Goal: Transaction & Acquisition: Obtain resource

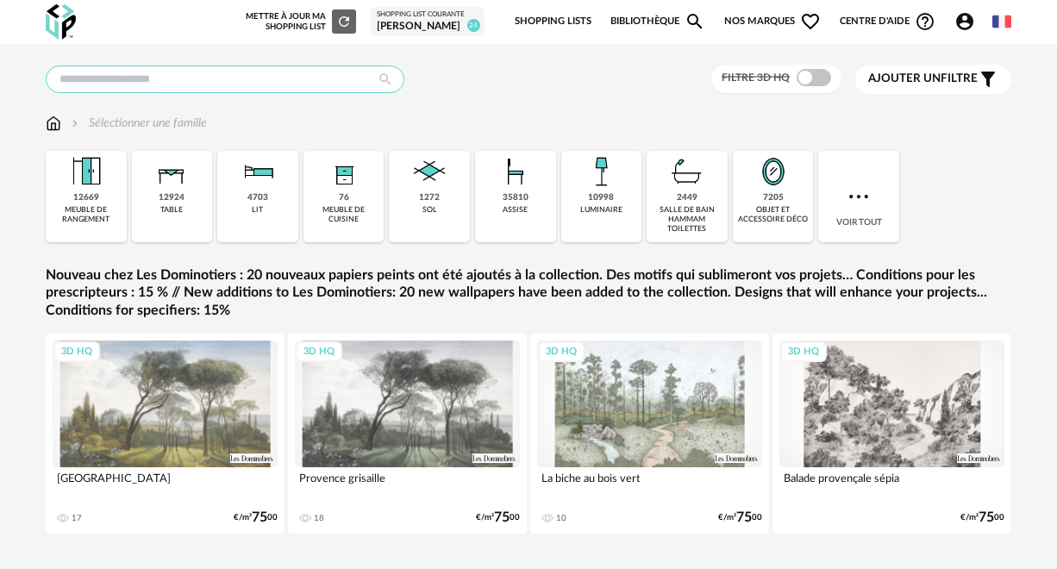
click at [91, 71] on input "text" at bounding box center [225, 80] width 359 height 28
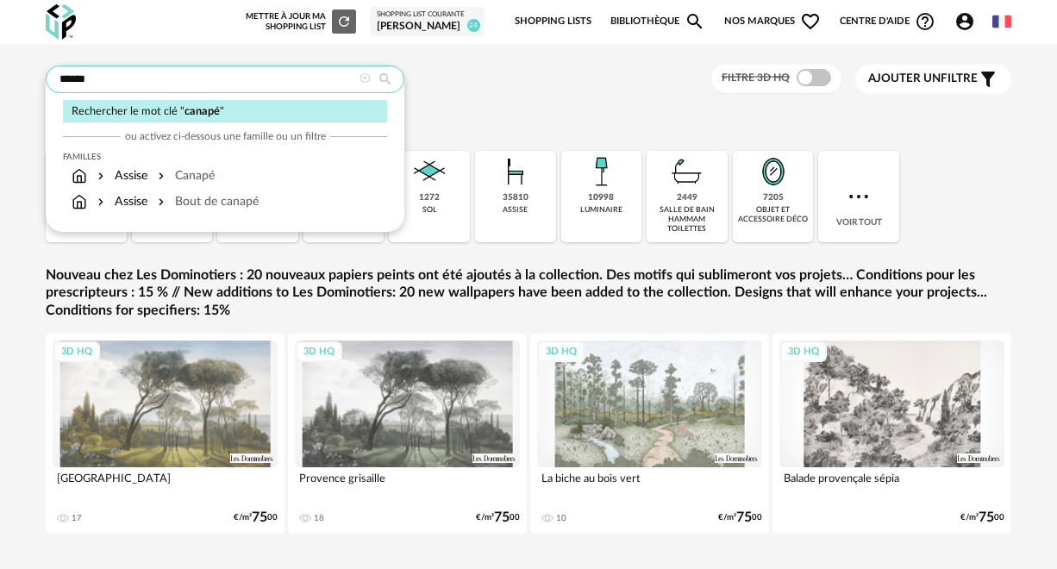
type input "******"
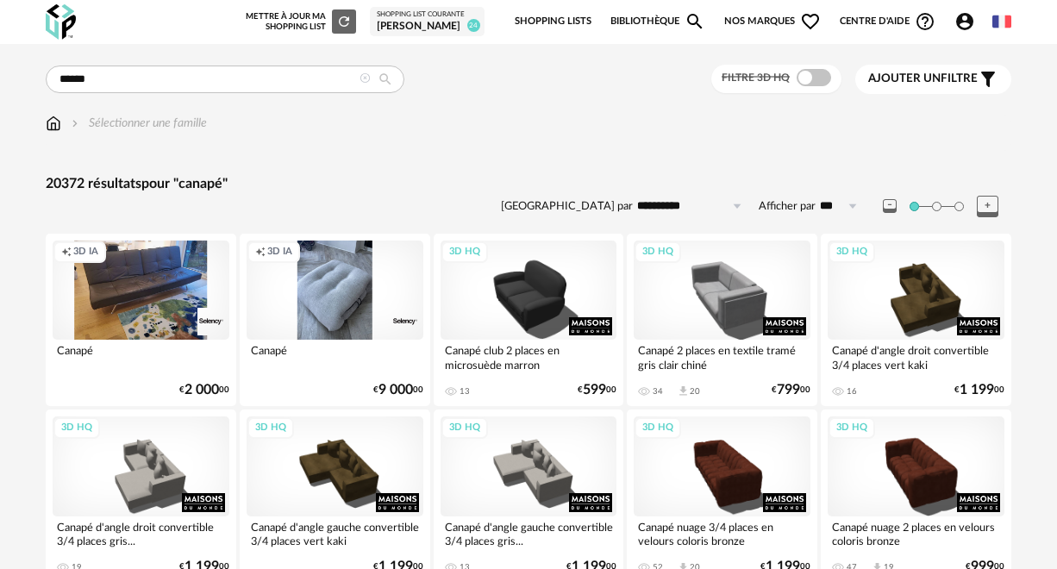
click at [915, 80] on span "Ajouter un" at bounding box center [904, 78] width 72 height 12
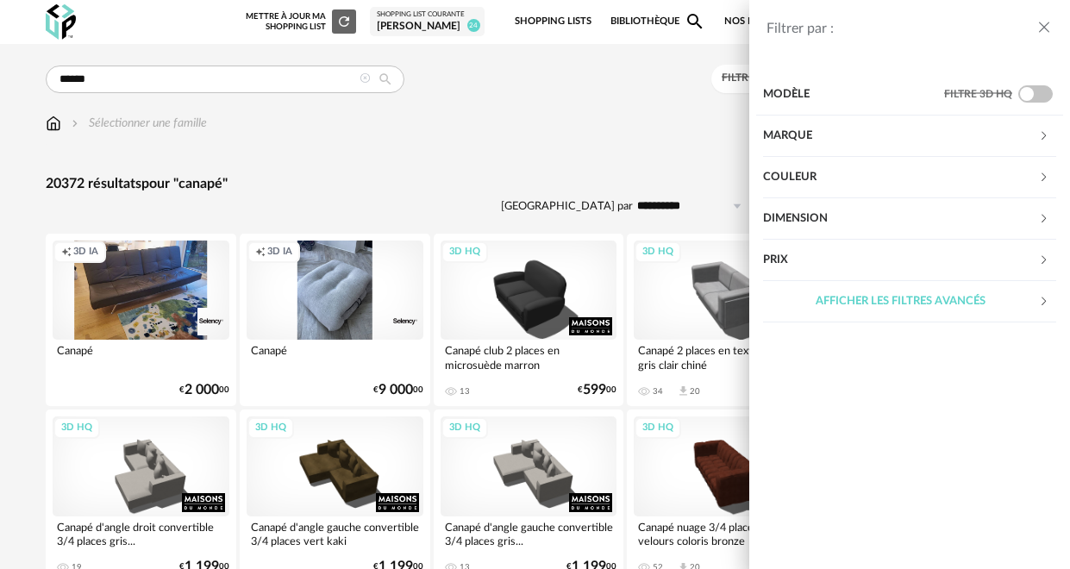
click at [977, 173] on div "Couleur" at bounding box center [900, 177] width 275 height 41
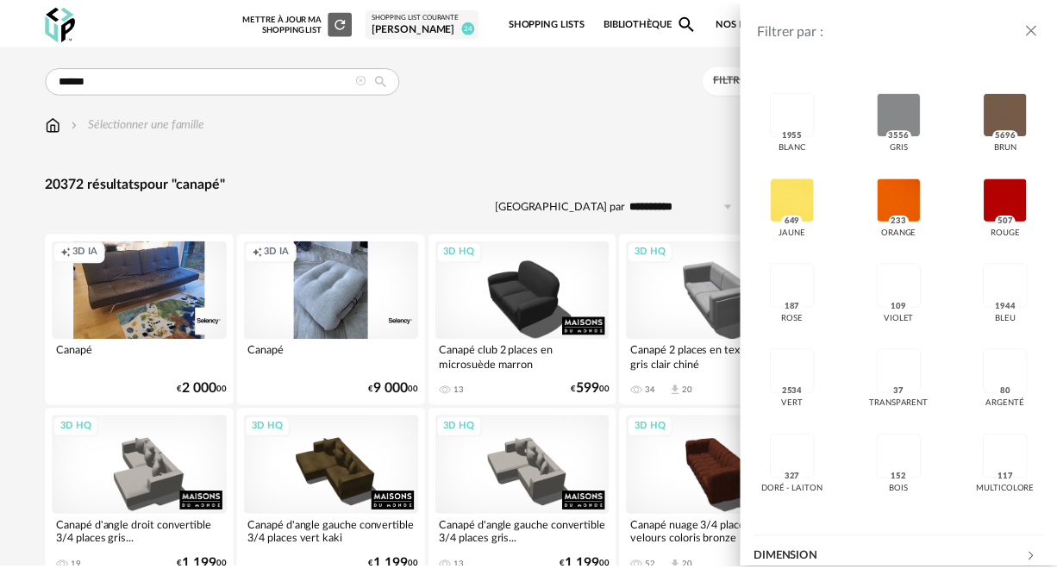
scroll to position [197, 0]
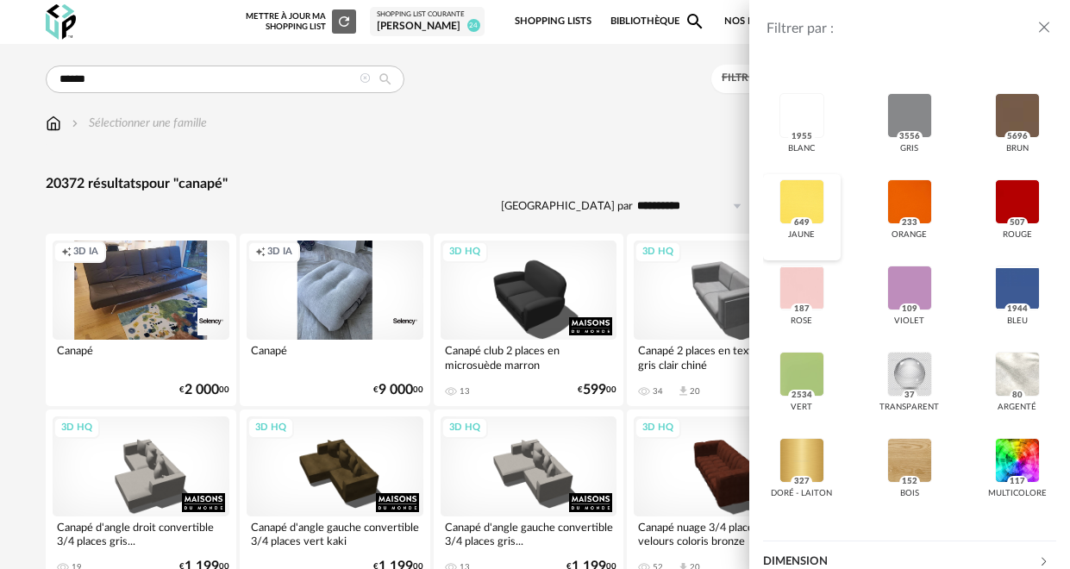
click at [799, 198] on div at bounding box center [802, 201] width 45 height 45
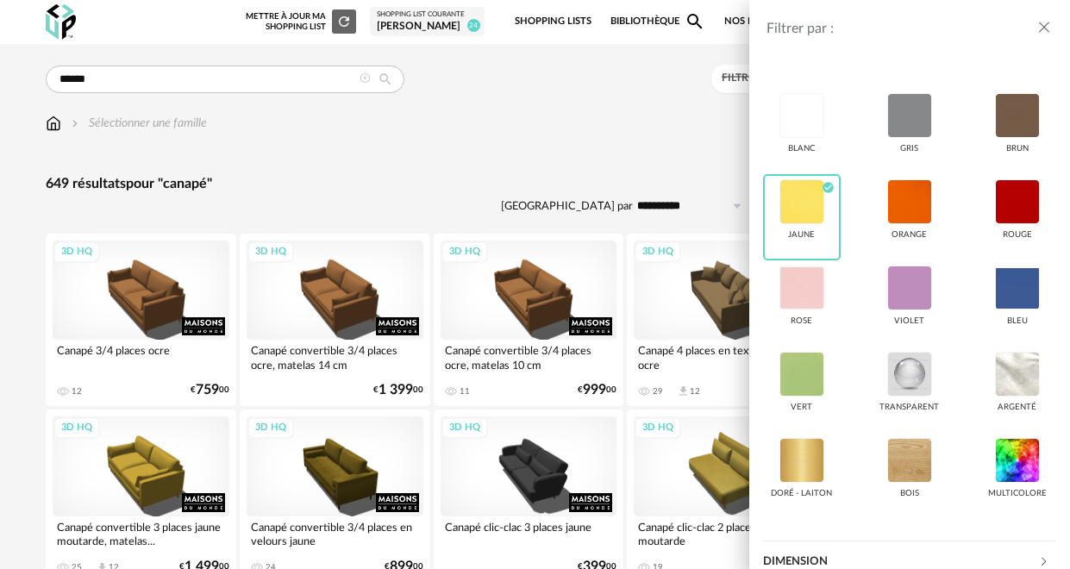
click at [1042, 22] on icon "close drawer" at bounding box center [1044, 27] width 17 height 17
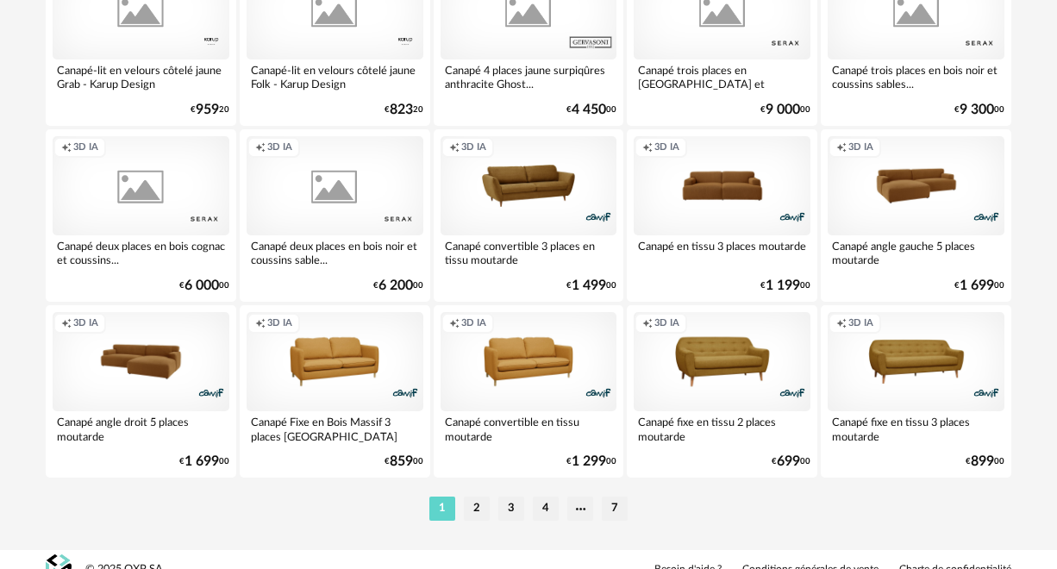
scroll to position [3294, 0]
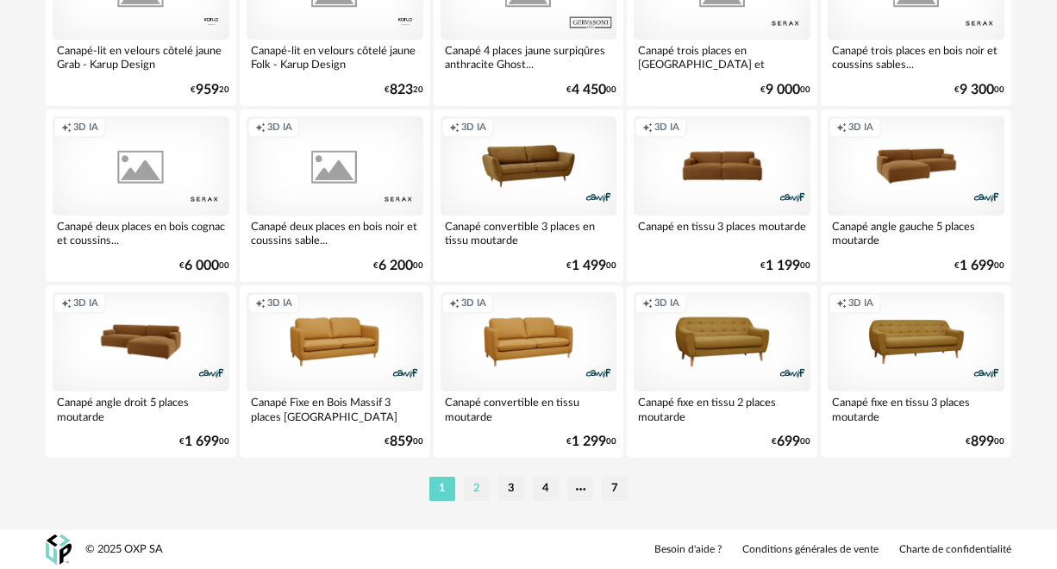
click at [475, 495] on li "2" at bounding box center [477, 489] width 26 height 24
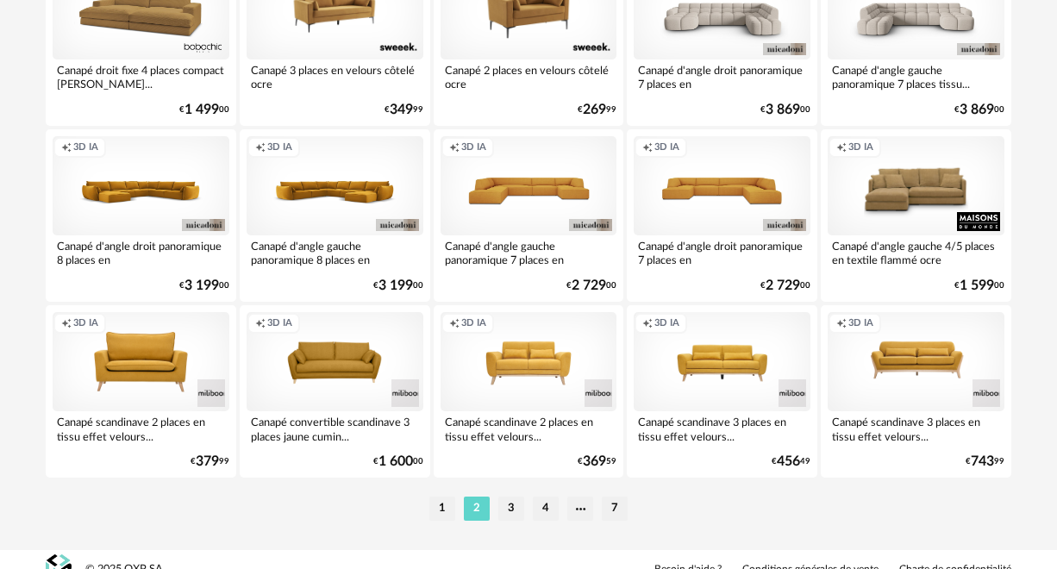
scroll to position [3294, 0]
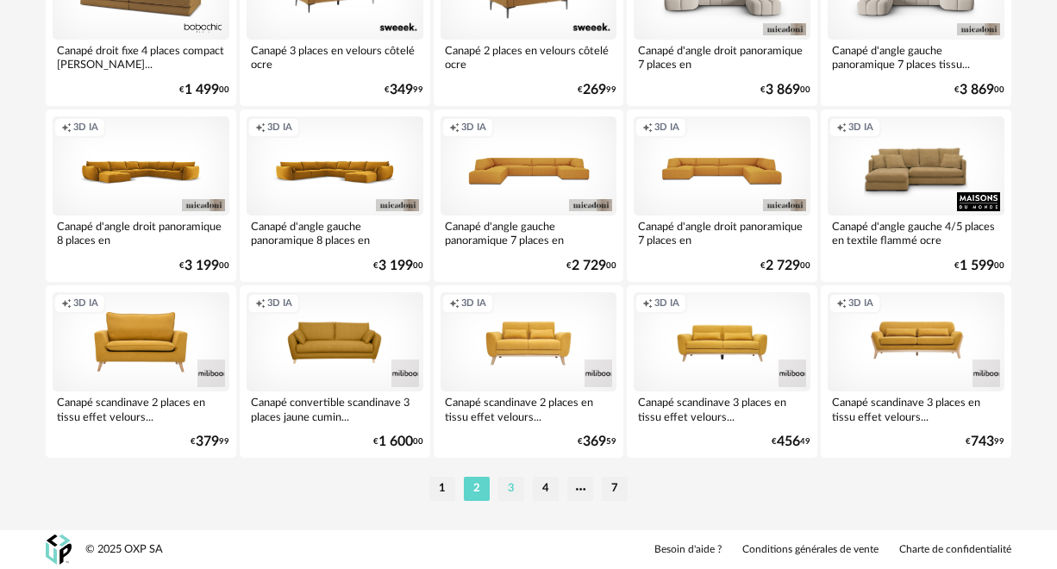
click at [503, 479] on li "3" at bounding box center [511, 489] width 26 height 24
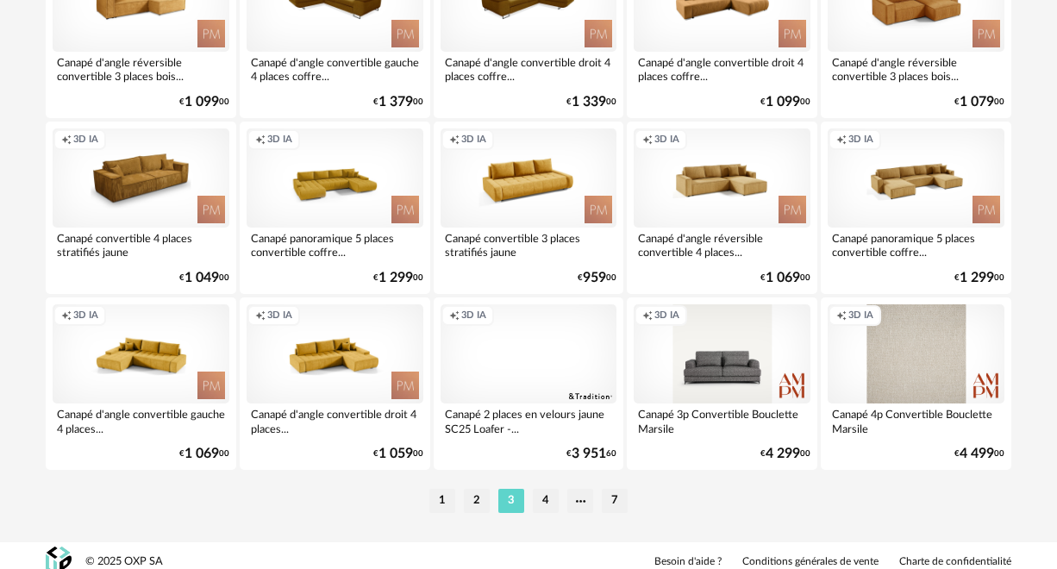
scroll to position [3294, 0]
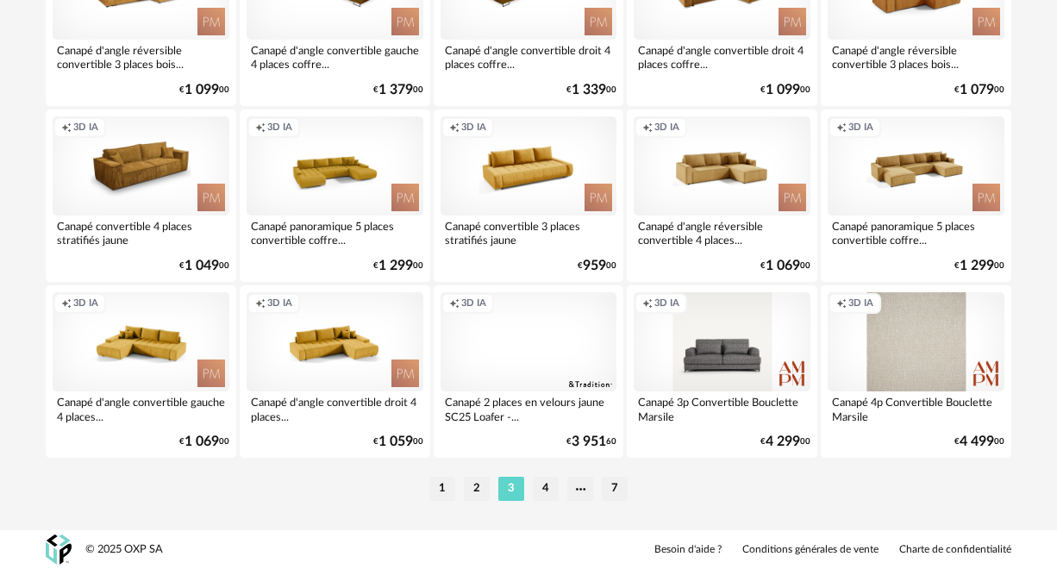
click at [546, 486] on li "4" at bounding box center [546, 489] width 26 height 24
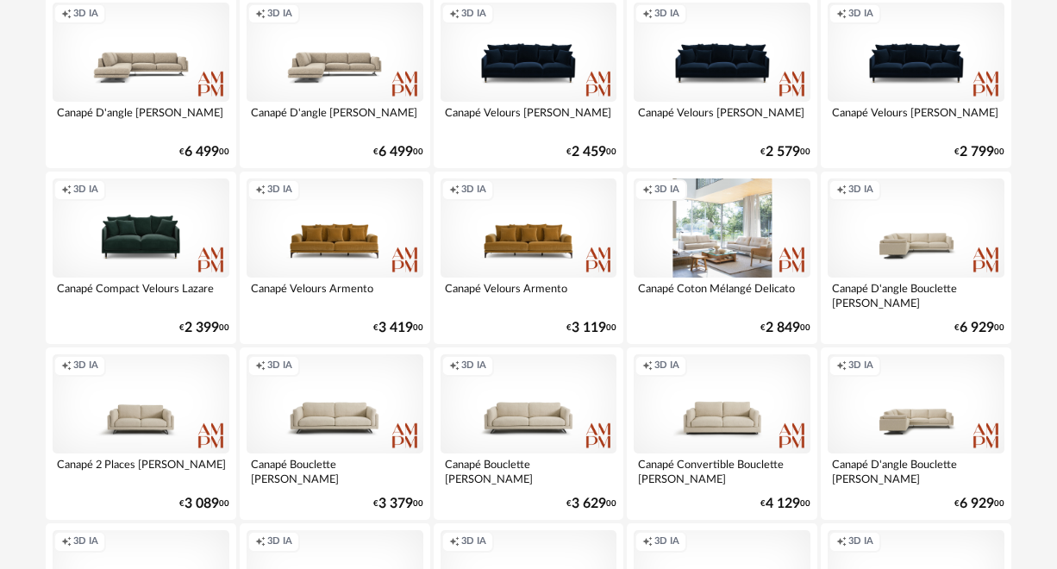
scroll to position [1707, 0]
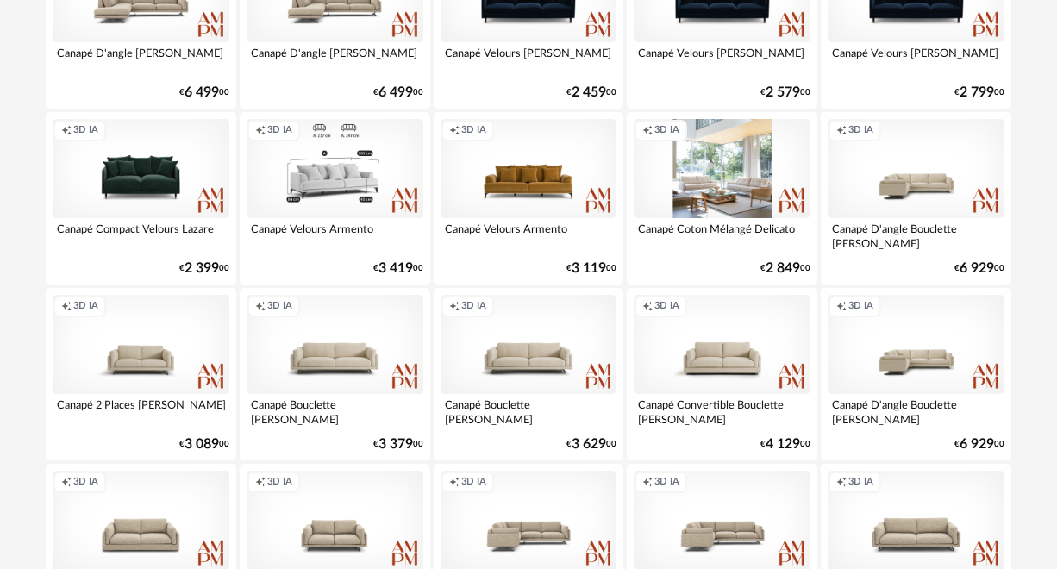
click at [340, 181] on div "Creation icon 3D IA" at bounding box center [335, 168] width 177 height 99
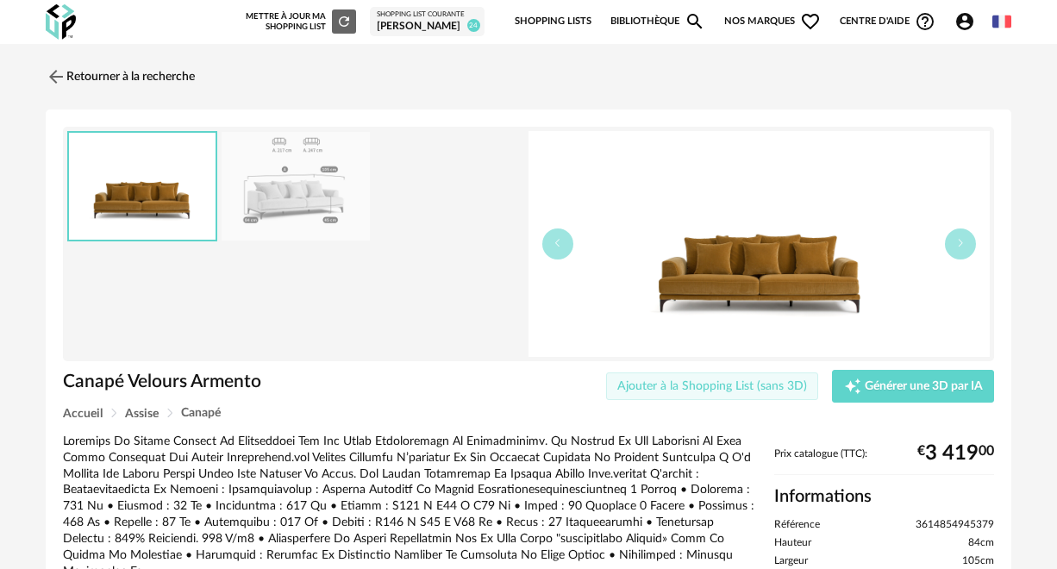
click at [779, 388] on span "Ajouter à la Shopping List (sans 3D)" at bounding box center [712, 386] width 190 height 12
click at [66, 75] on link "Retourner à la recherche" at bounding box center [115, 77] width 149 height 38
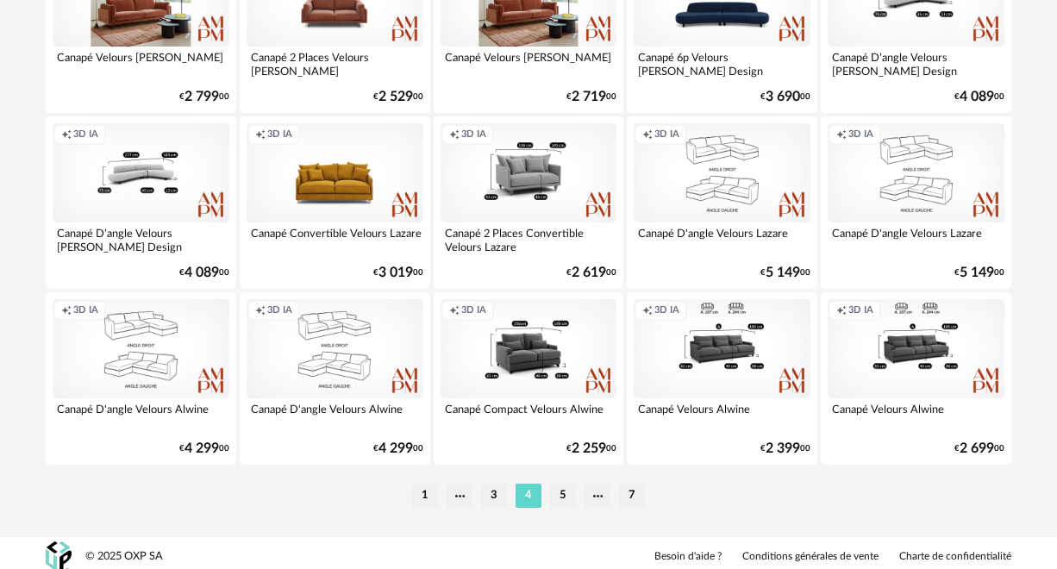
scroll to position [3294, 0]
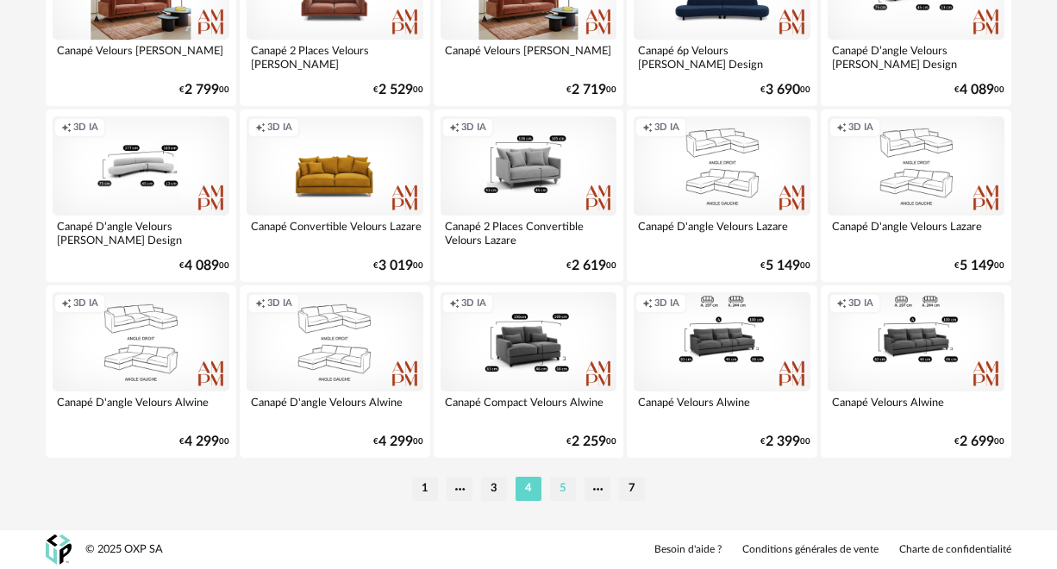
click at [561, 497] on li "5" at bounding box center [563, 489] width 26 height 24
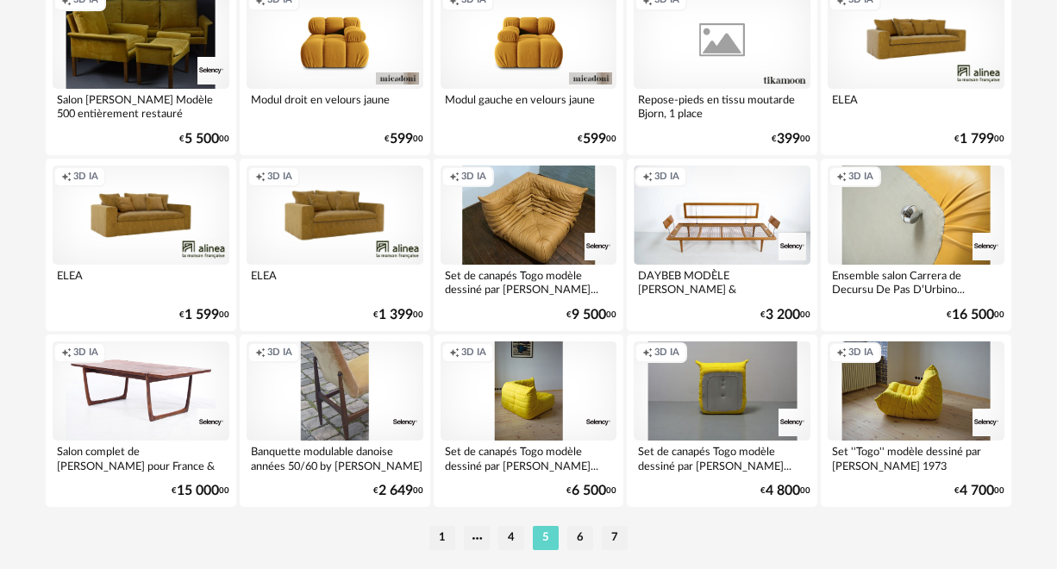
scroll to position [3294, 0]
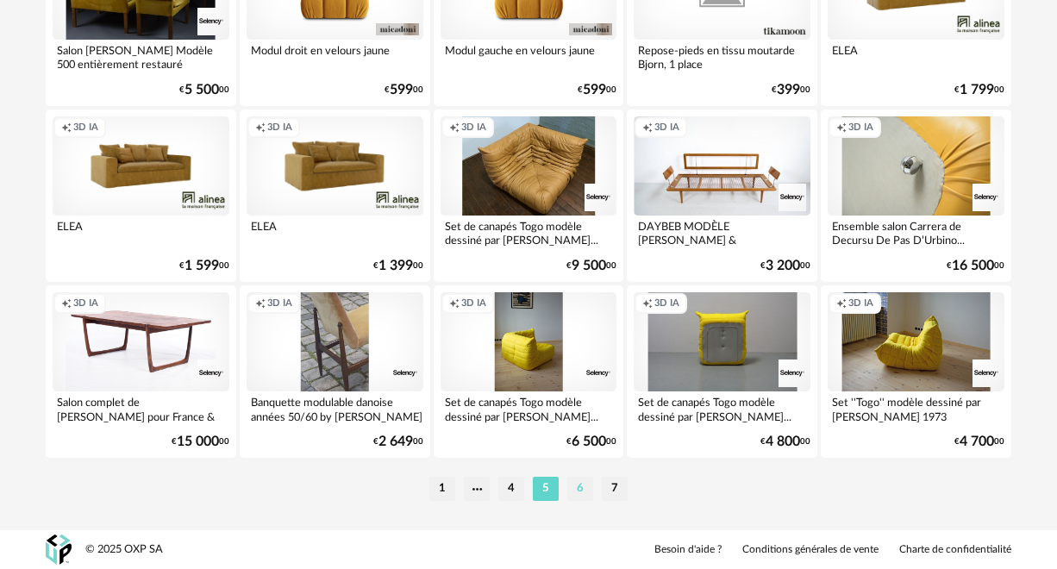
click at [575, 489] on li "6" at bounding box center [580, 489] width 26 height 24
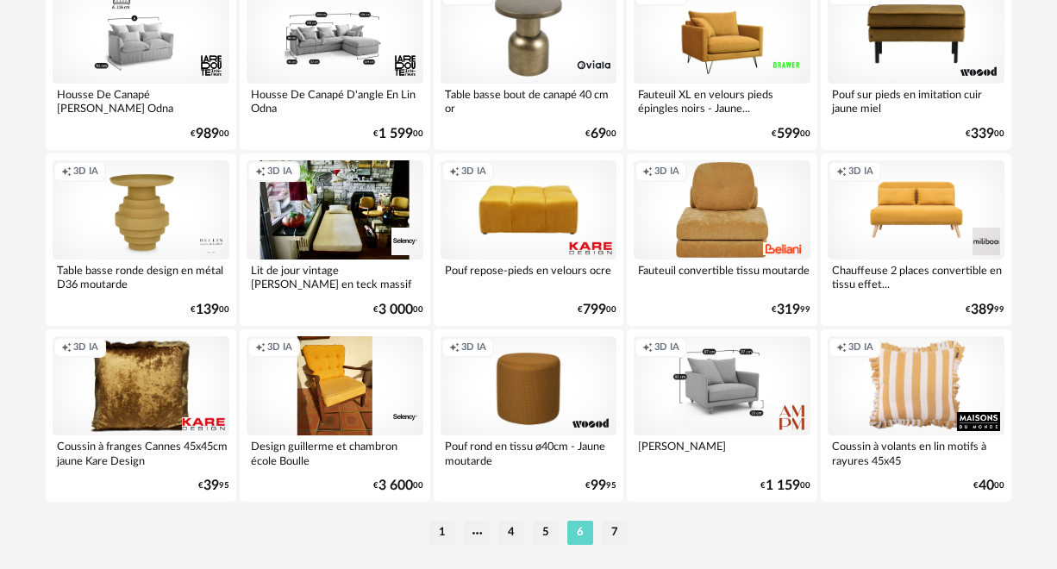
scroll to position [3268, 0]
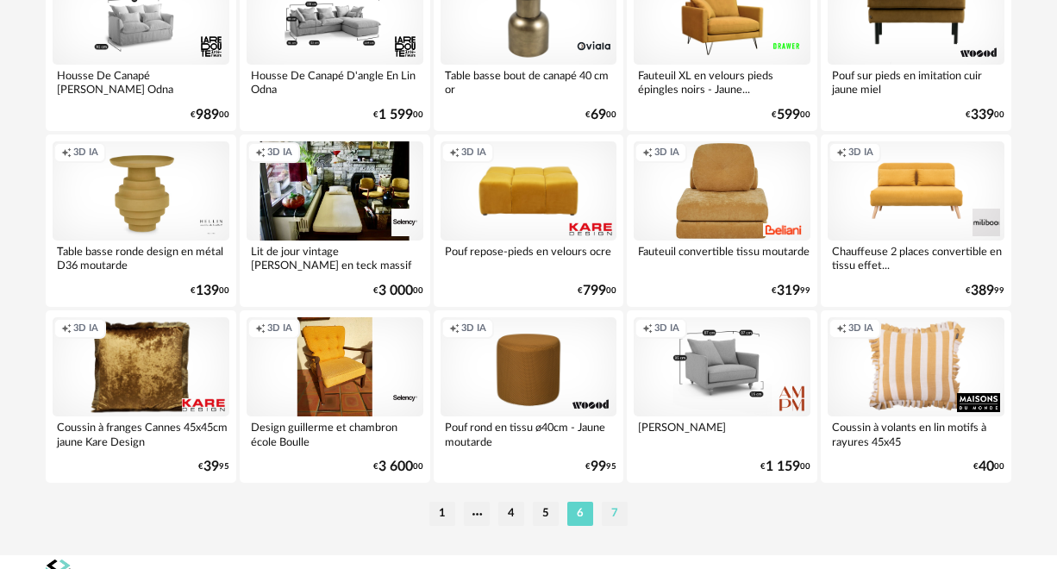
click at [623, 512] on li "7" at bounding box center [615, 514] width 26 height 24
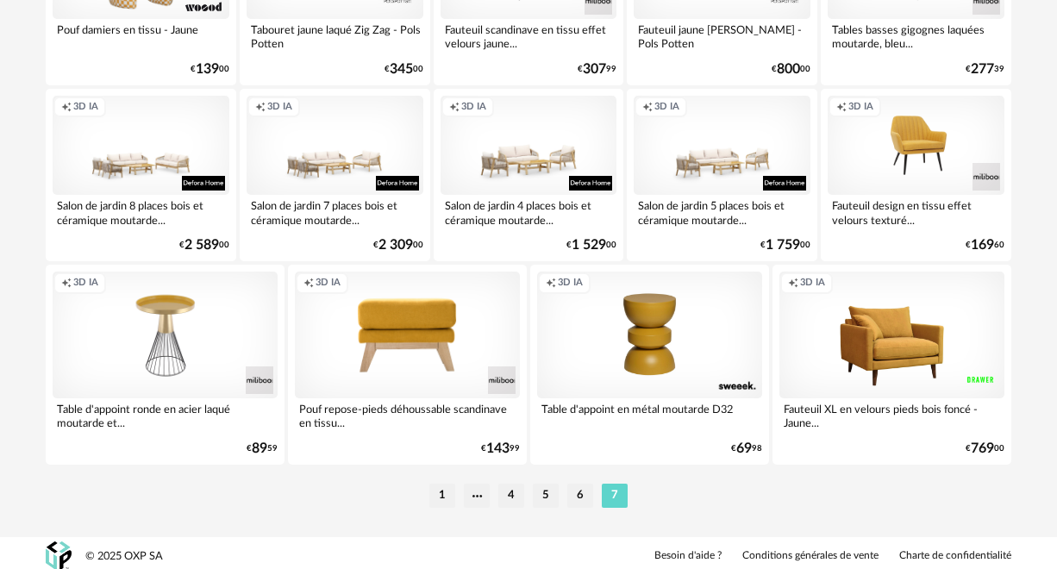
scroll to position [1561, 0]
